Goal: Communication & Community: Answer question/provide support

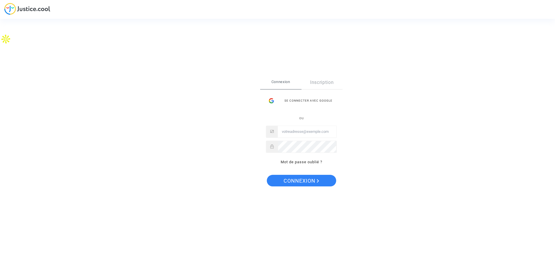
type input "[PERSON_NAME][EMAIL_ADDRESS][DOMAIN_NAME]"
click at [310, 178] on span "Connexion" at bounding box center [302, 181] width 36 height 12
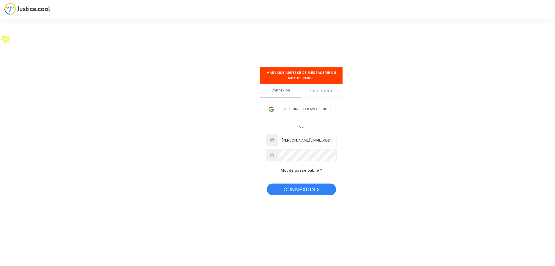
click at [307, 162] on div "ou [PERSON_NAME][EMAIL_ADDRESS][DOMAIN_NAME] Mot de passe oublié ?" at bounding box center [301, 148] width 71 height 51
click at [308, 193] on span "Connexion" at bounding box center [302, 189] width 36 height 12
click at [310, 110] on div "Se connecter avec Google" at bounding box center [301, 109] width 71 height 12
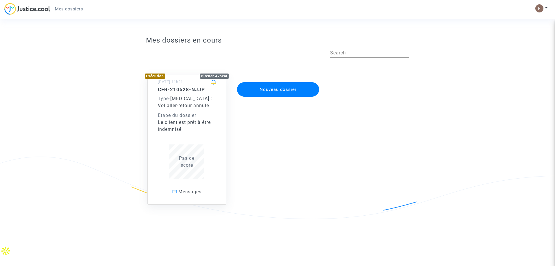
click at [191, 163] on span "Pas de score" at bounding box center [187, 161] width 16 height 12
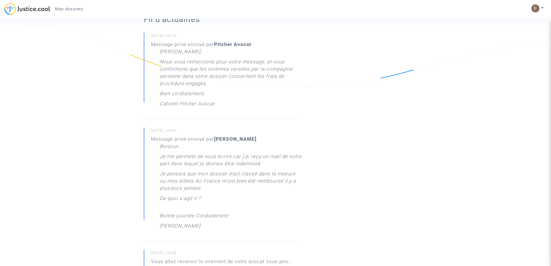
scroll to position [15, 0]
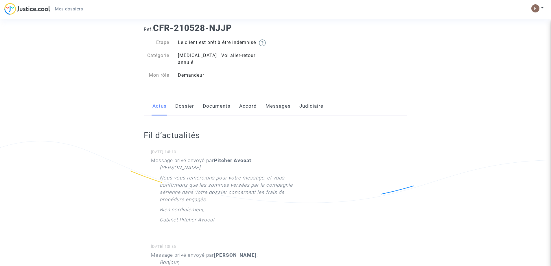
click at [275, 100] on link "Messages" at bounding box center [277, 106] width 25 height 19
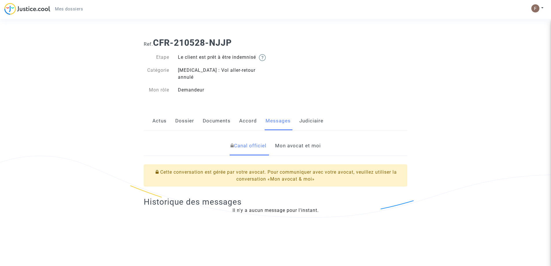
click at [288, 142] on link "Mon avocat et moi" at bounding box center [298, 145] width 46 height 19
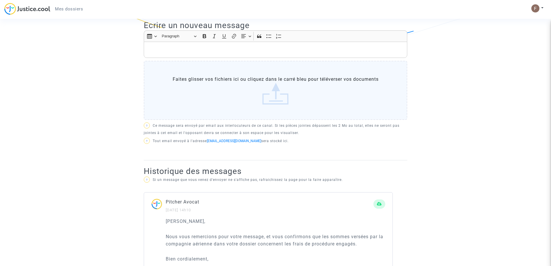
scroll to position [145, 0]
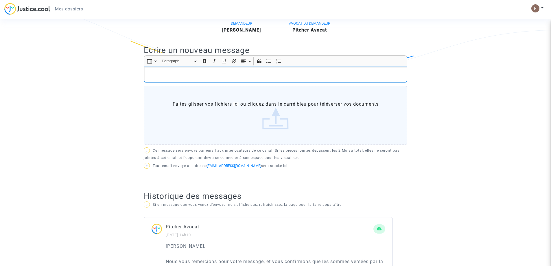
click at [211, 71] on p "Rich Text Editor, main" at bounding box center [275, 74] width 257 height 7
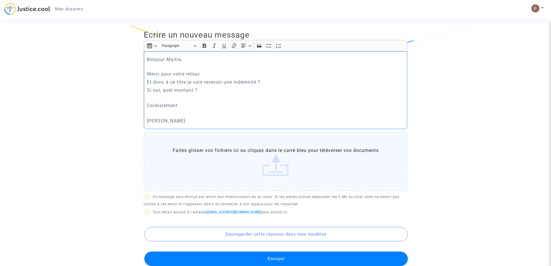
scroll to position [173, 0]
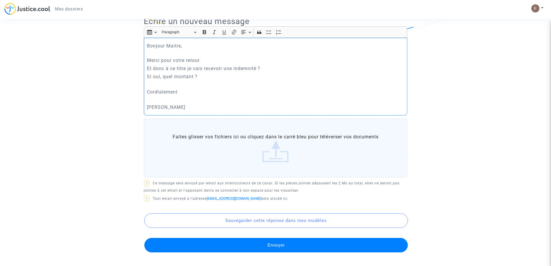
click at [296, 243] on button "Envoyer" at bounding box center [275, 245] width 263 height 14
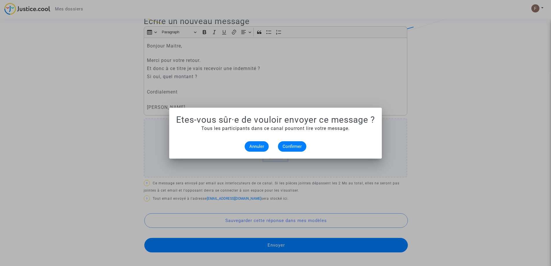
scroll to position [0, 0]
click at [289, 145] on span "Confirmer" at bounding box center [291, 146] width 19 height 5
